Goal: Find specific page/section: Find specific page/section

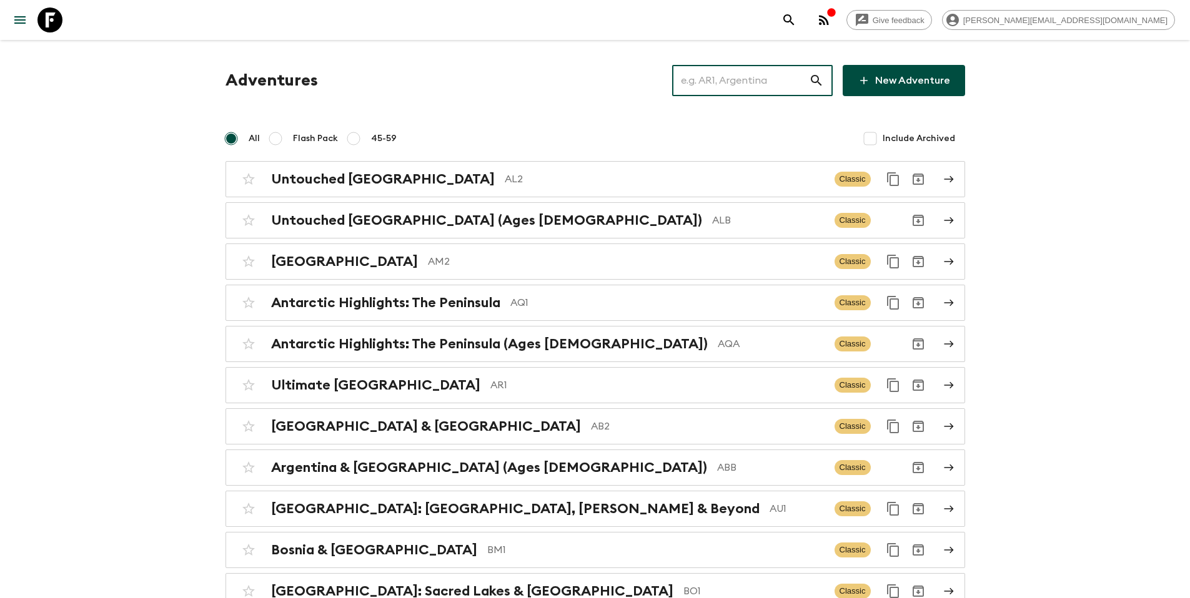
click at [748, 82] on input "text" at bounding box center [740, 80] width 137 height 35
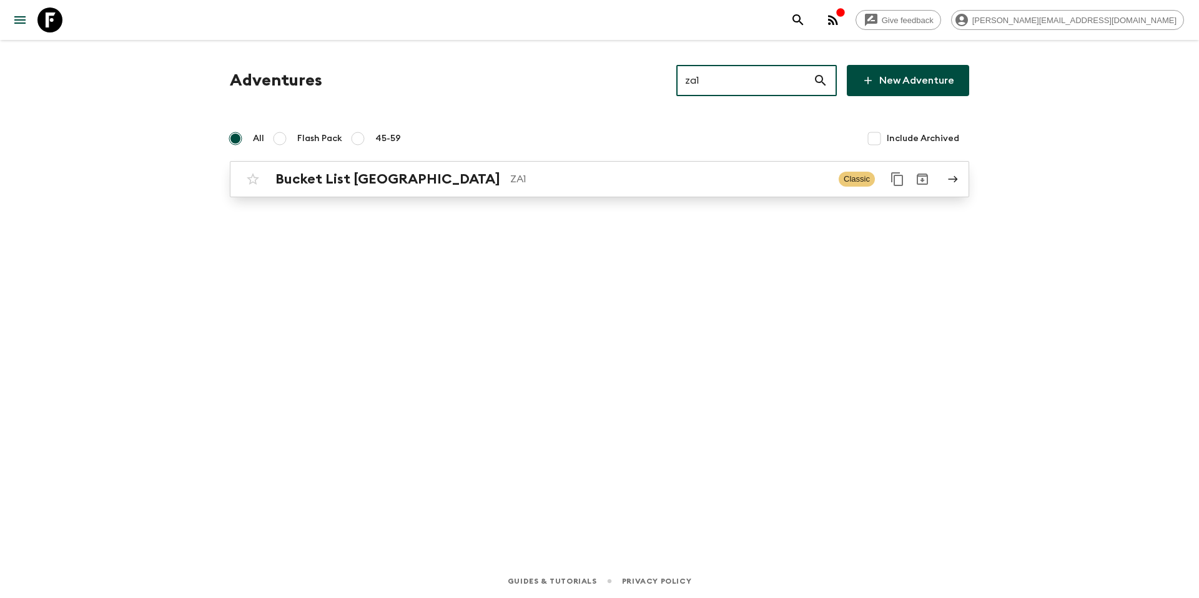
type input "za1"
click at [510, 180] on p "ZA1" at bounding box center [669, 179] width 319 height 15
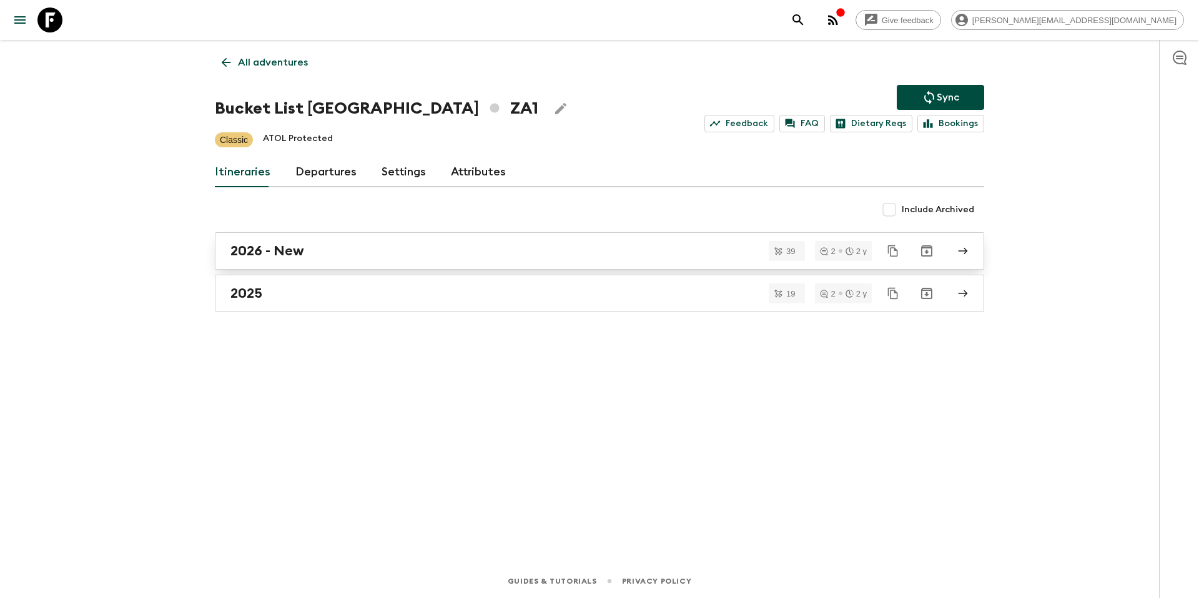
click at [319, 250] on div "2026 - New" at bounding box center [587, 251] width 715 height 16
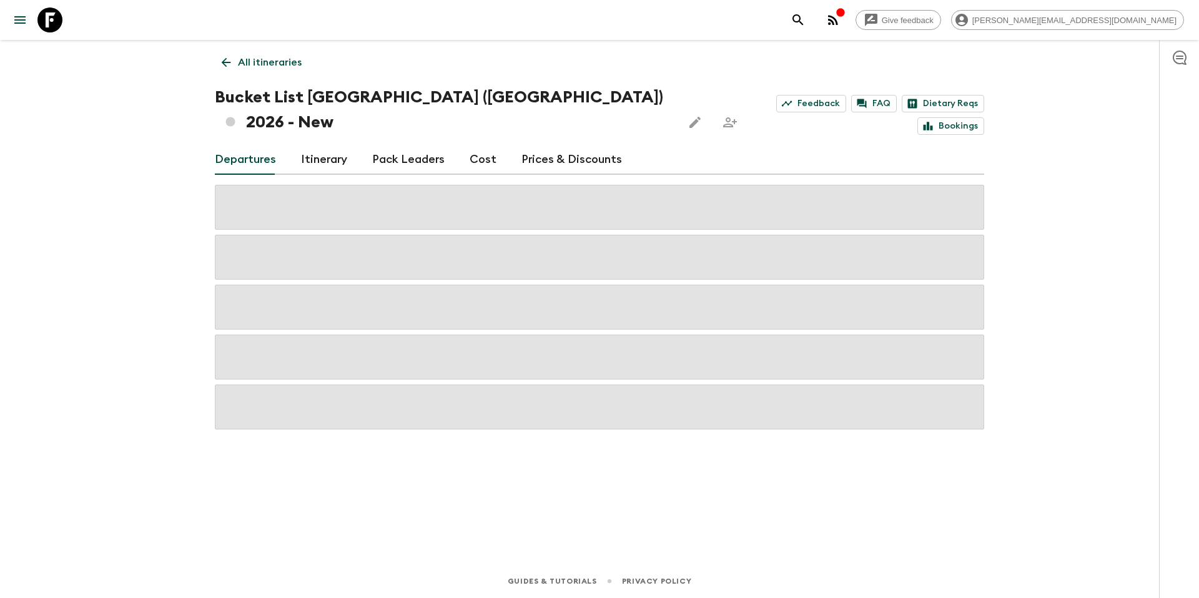
click at [477, 145] on link "Cost" at bounding box center [483, 160] width 27 height 30
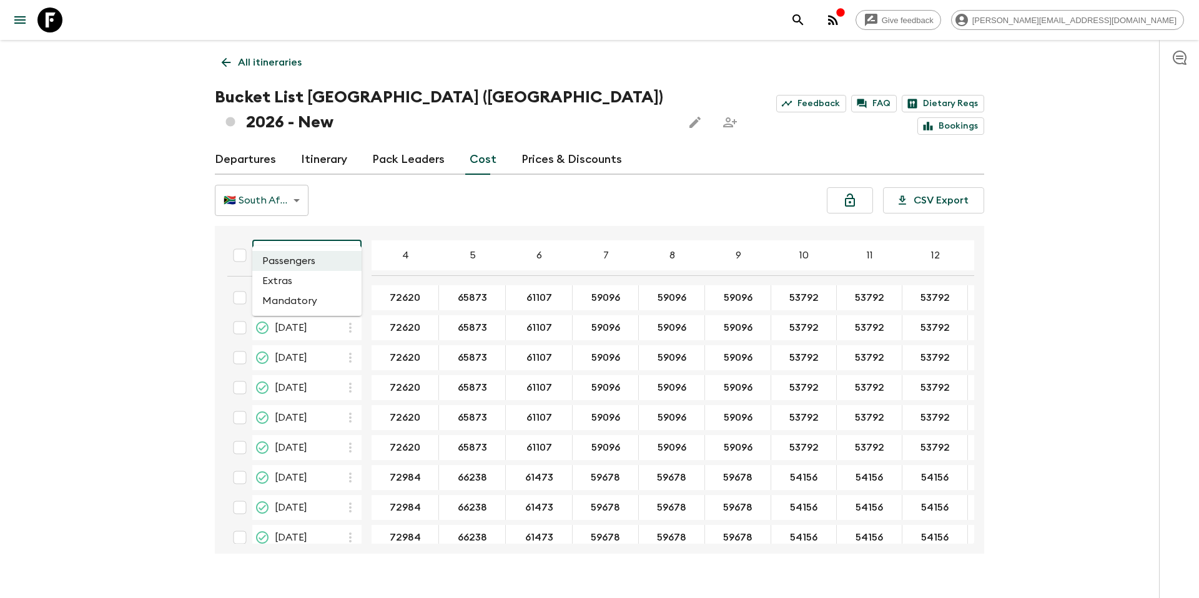
click at [349, 232] on body "Give feedback [PERSON_NAME][EMAIL_ADDRESS][DOMAIN_NAME] All itineraries Bucket …" at bounding box center [599, 311] width 1199 height 623
click at [311, 297] on li "Mandatory" at bounding box center [306, 301] width 109 height 20
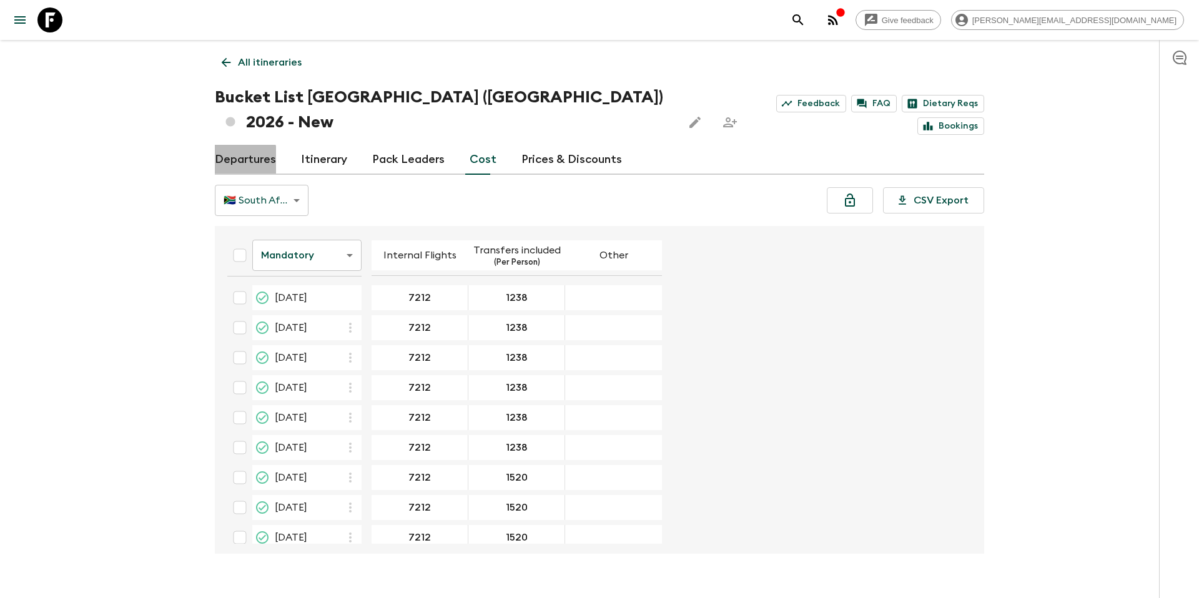
click at [244, 145] on link "Departures" at bounding box center [245, 160] width 61 height 30
